Goal: Information Seeking & Learning: Learn about a topic

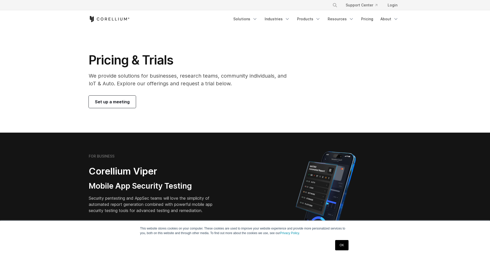
scroll to position [1, 0]
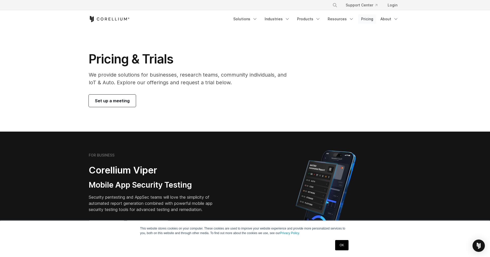
click at [368, 21] on link "Pricing" at bounding box center [367, 18] width 18 height 9
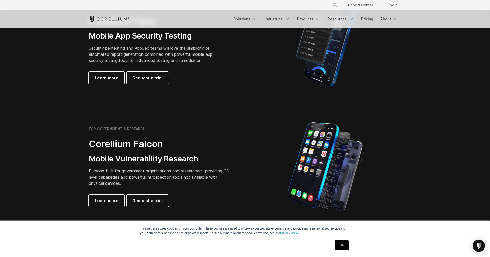
scroll to position [82, 0]
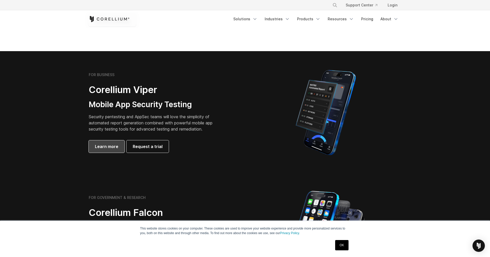
click at [103, 148] on span "Learn more" at bounding box center [106, 147] width 23 height 6
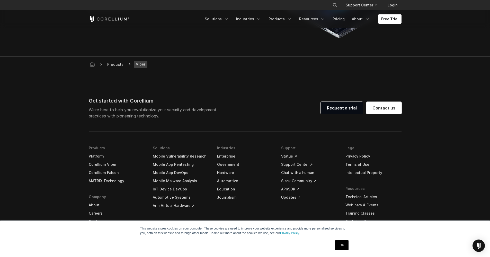
scroll to position [1462, 0]
click at [338, 17] on link "Pricing" at bounding box center [339, 18] width 18 height 9
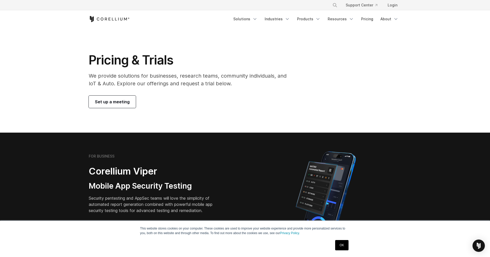
click at [343, 247] on link "OK" at bounding box center [341, 245] width 13 height 10
